Goal: Navigation & Orientation: Find specific page/section

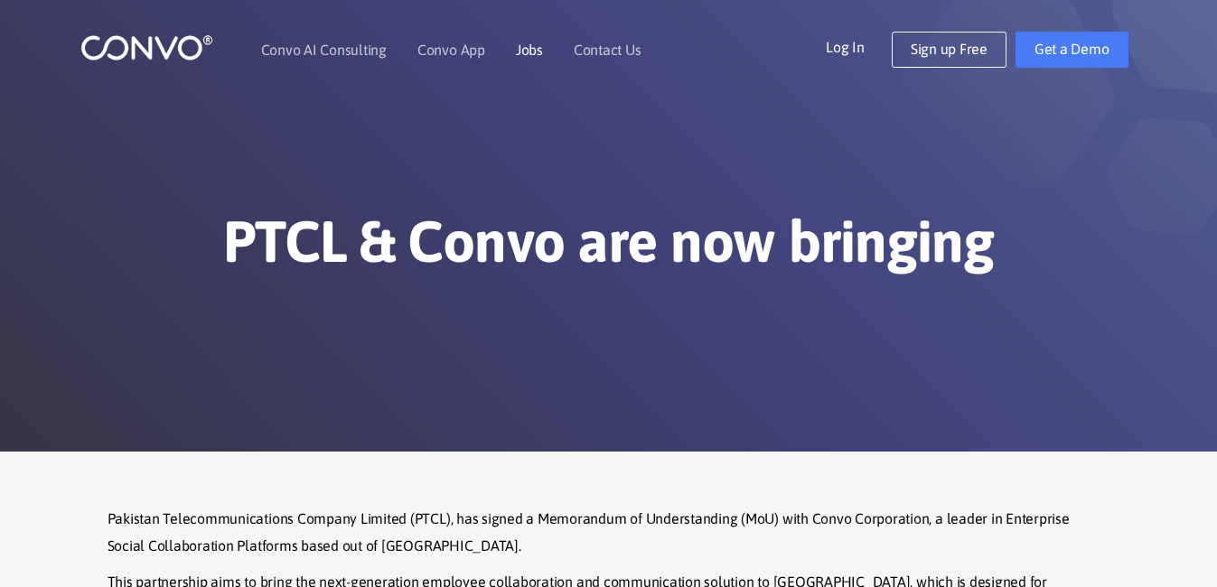
click at [535, 51] on link "Jobs" at bounding box center [529, 49] width 27 height 14
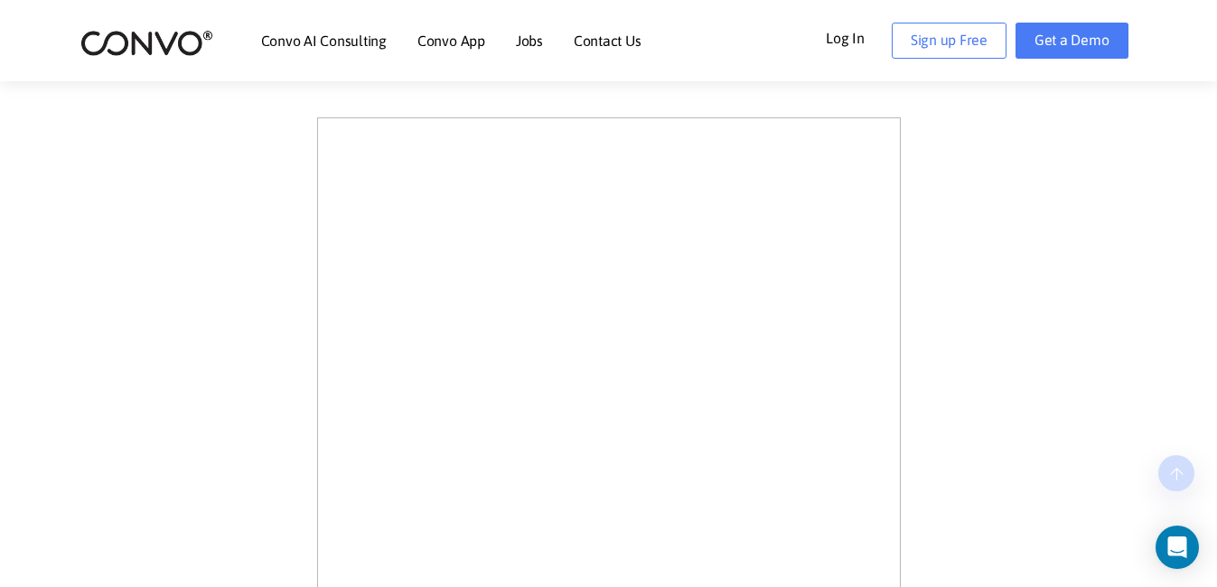
scroll to position [527, 0]
